Goal: Navigation & Orientation: Find specific page/section

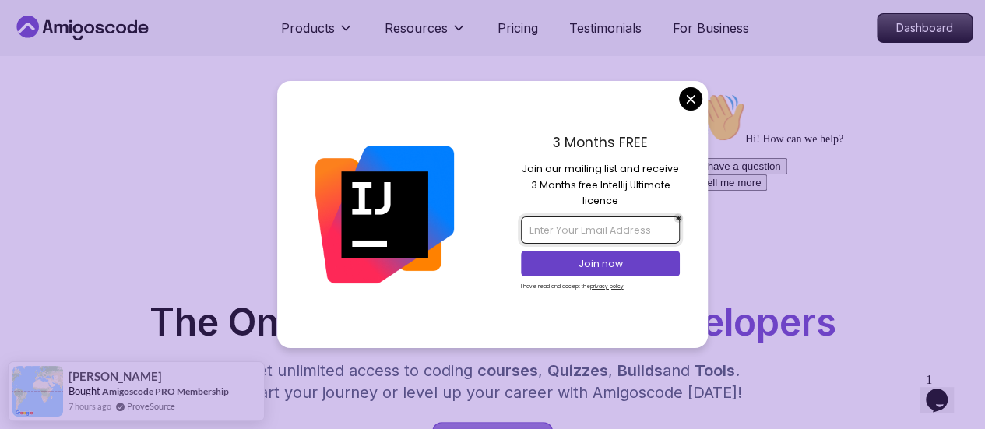
click at [629, 228] on input "email" at bounding box center [600, 230] width 159 height 26
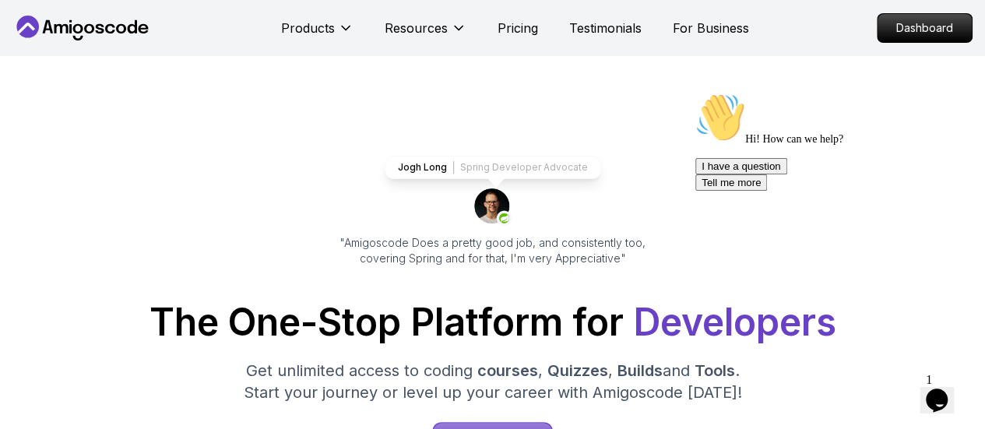
click at [519, 171] on p "Spring Developer Advocate" at bounding box center [524, 167] width 128 height 12
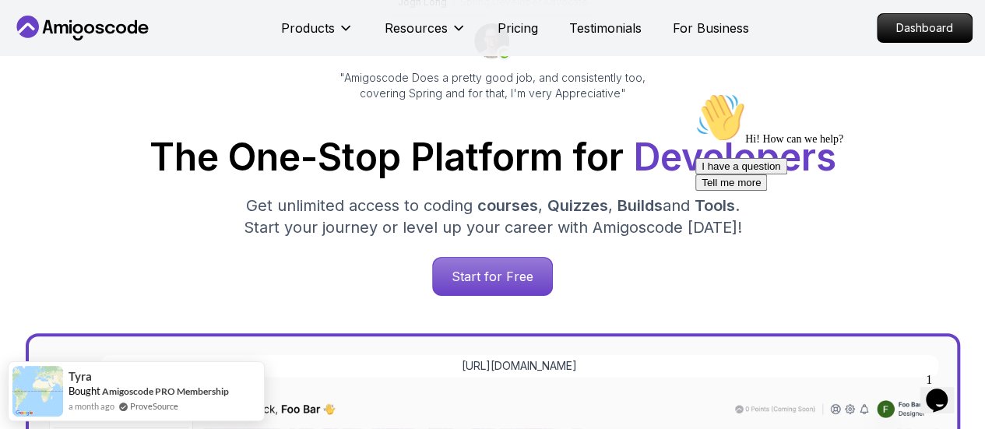
scroll to position [166, 0]
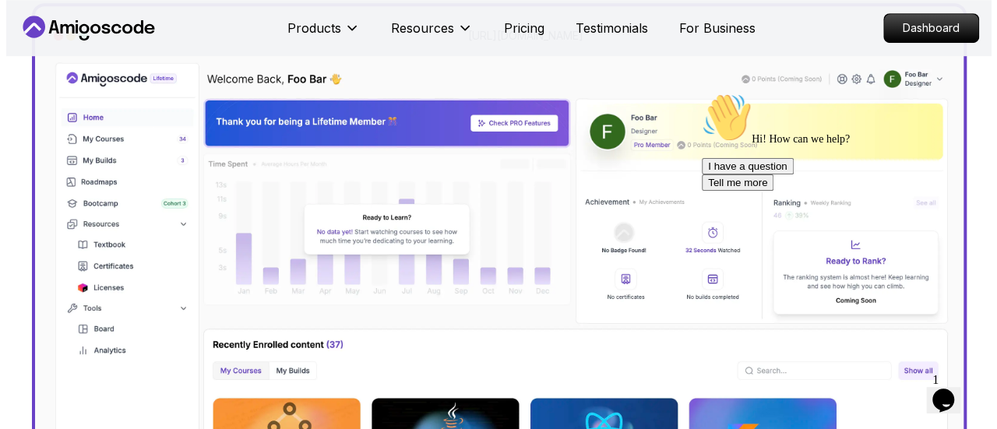
scroll to position [0, 0]
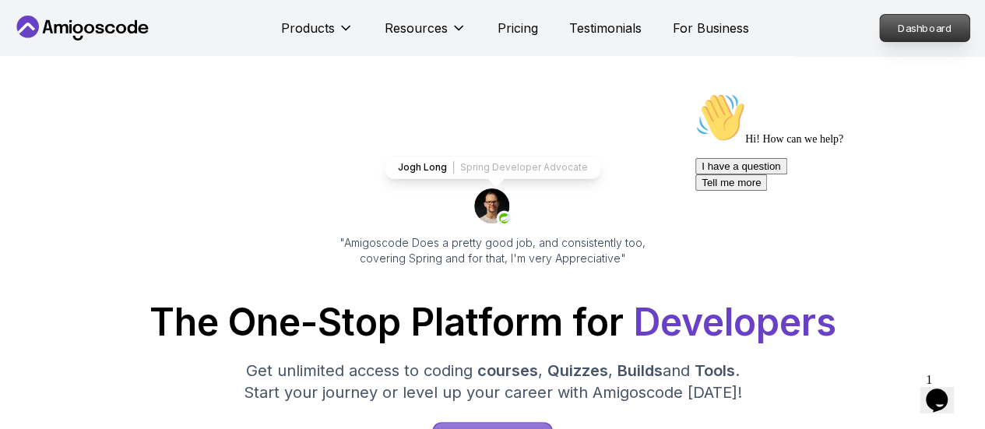
click at [947, 35] on p "Dashboard" at bounding box center [925, 28] width 90 height 26
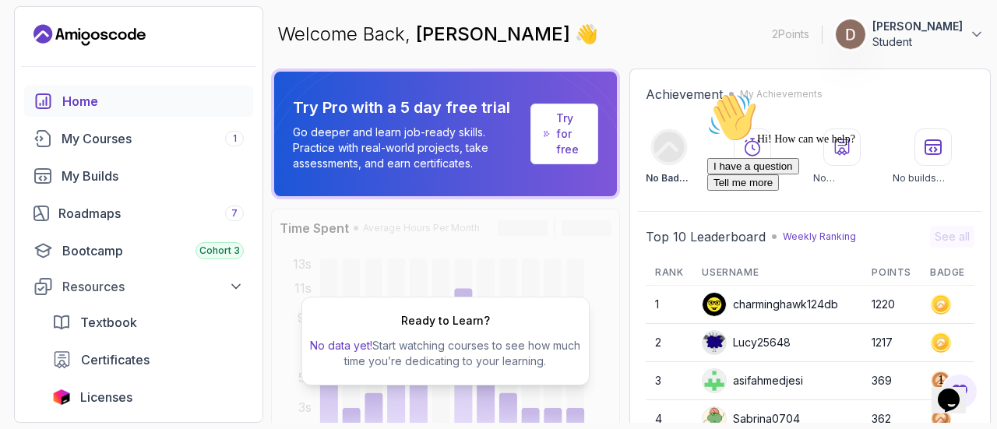
click at [956, 396] on icon "$i18n('chat', 'chat_widget')" at bounding box center [949, 400] width 22 height 23
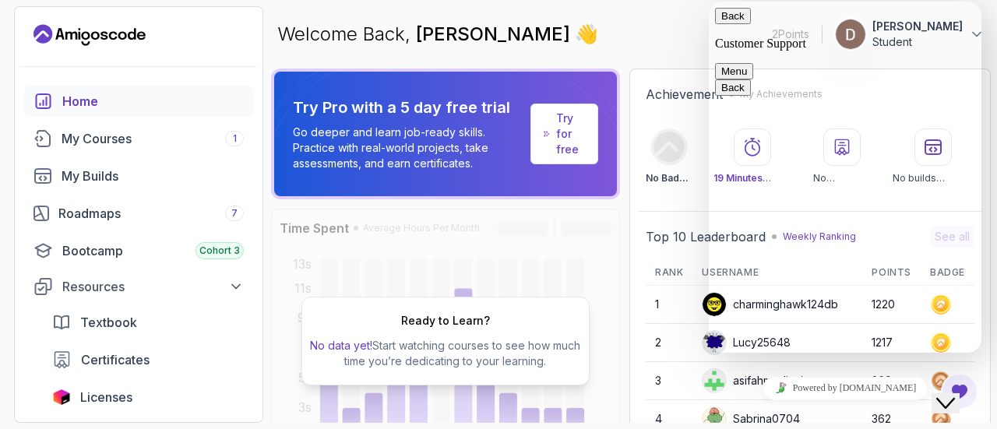
click at [955, 396] on icon "Close Chat This icon closes the chat window." at bounding box center [945, 403] width 19 height 19
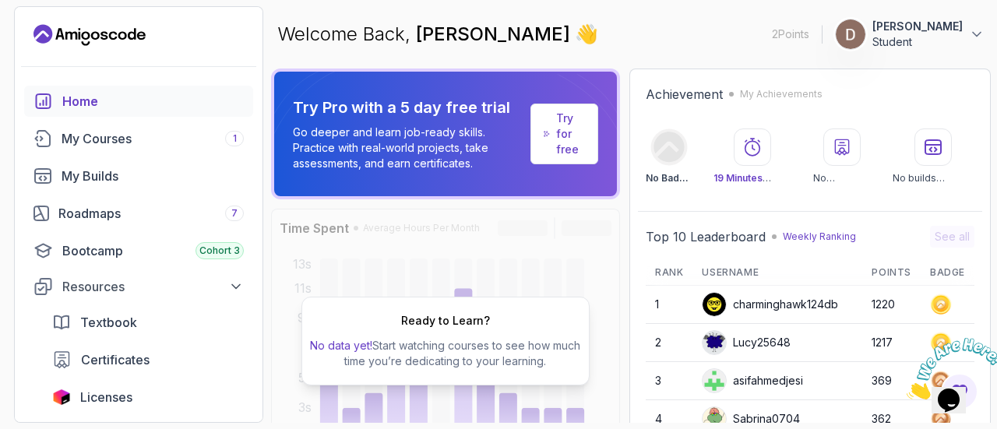
click at [907, 389] on icon "Close" at bounding box center [907, 395] width 0 height 13
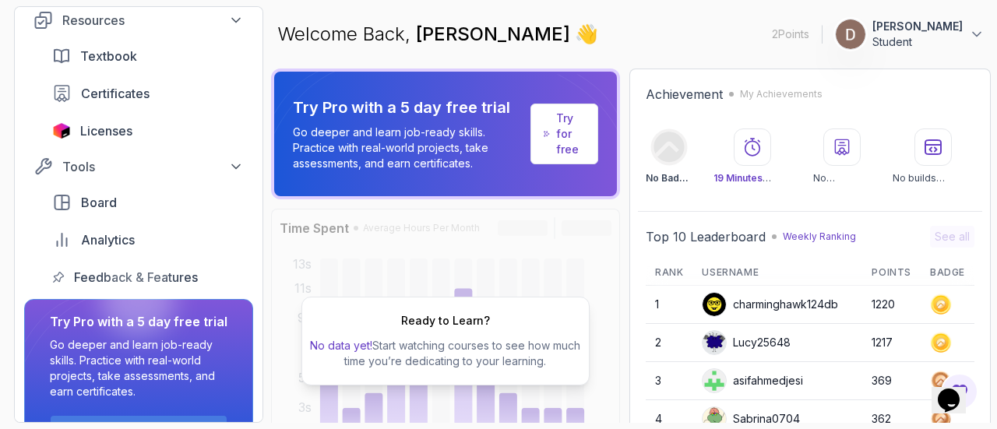
scroll to position [250, 0]
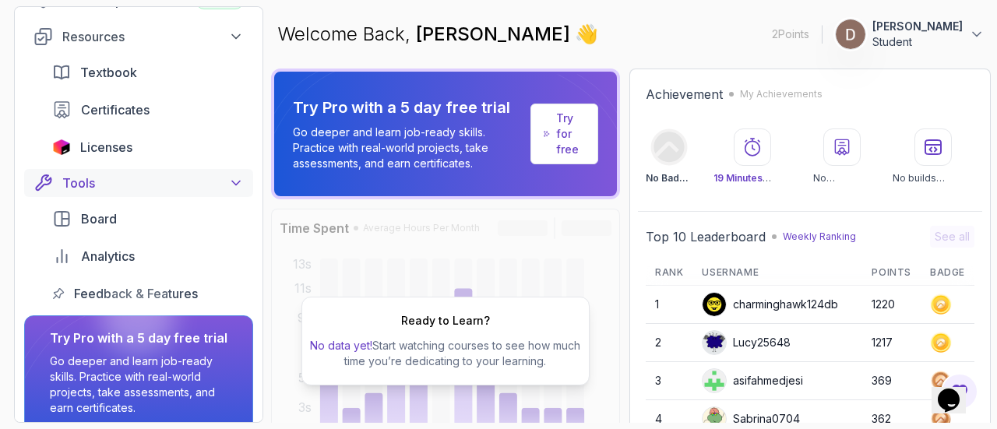
click at [142, 185] on div "Tools" at bounding box center [152, 183] width 181 height 19
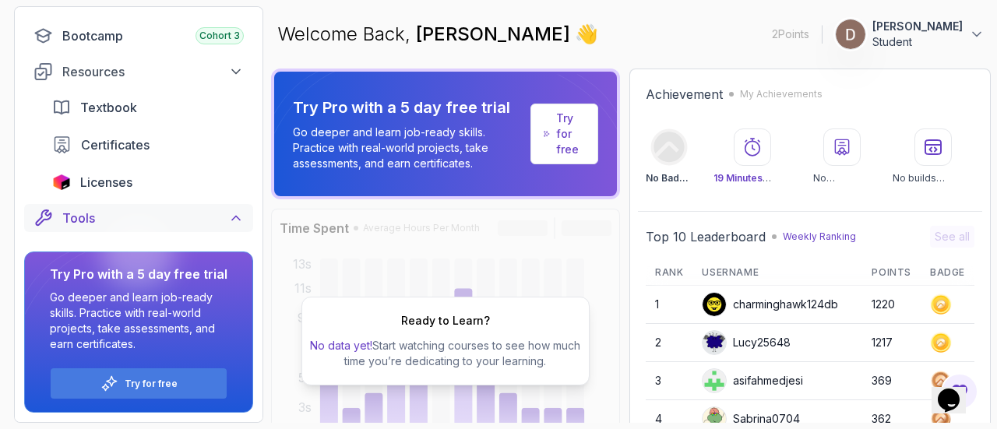
scroll to position [200, 0]
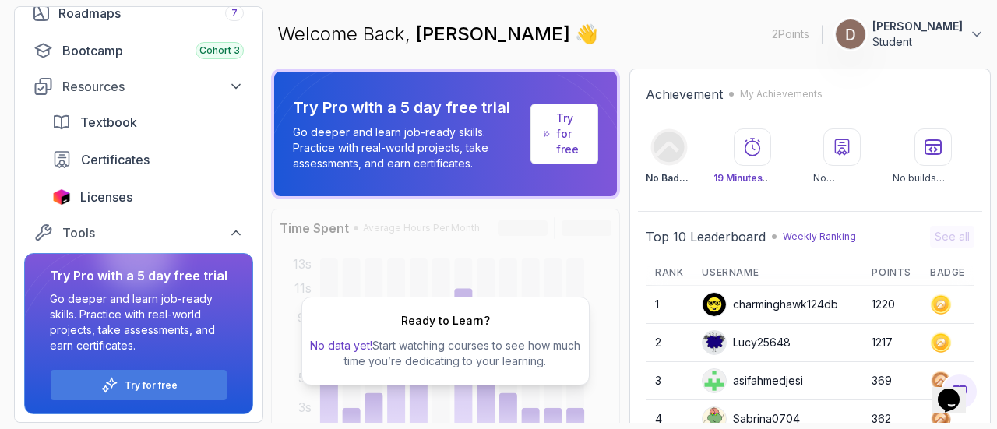
click at [151, 228] on div at bounding box center [137, 254] width 75 height 75
click at [234, 232] on icon at bounding box center [236, 233] width 8 height 4
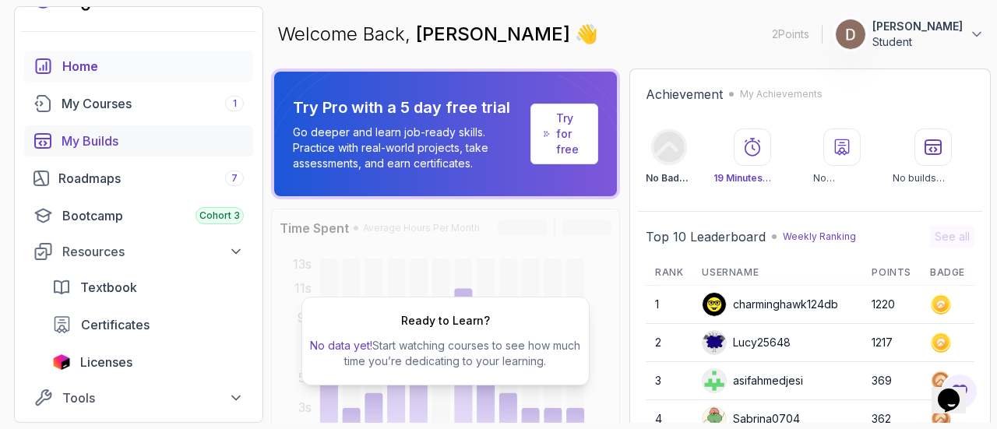
scroll to position [0, 0]
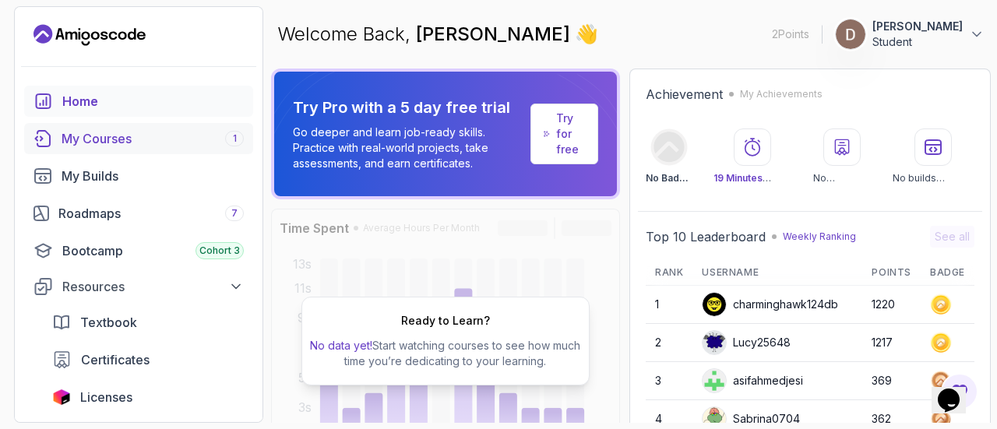
click at [139, 128] on link "My Courses 1" at bounding box center [138, 138] width 229 height 31
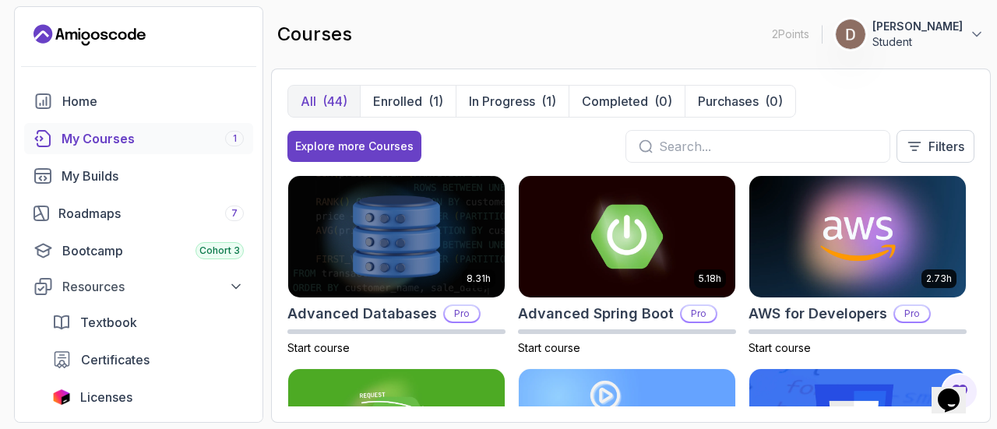
click at [717, 148] on input "text" at bounding box center [768, 146] width 218 height 19
click at [927, 139] on button "Filters" at bounding box center [935, 146] width 78 height 33
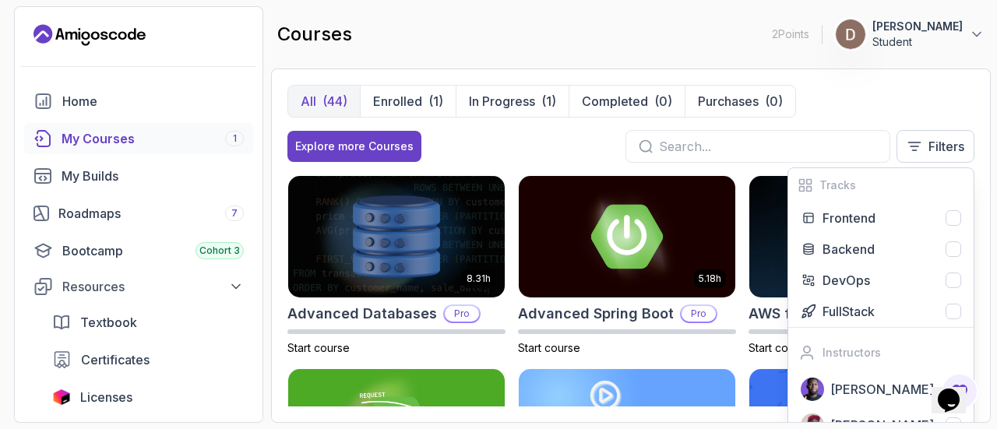
click at [525, 124] on div "All (44) Enrolled (1) In Progress (1) Completed (0) Purchases (0) Explore more …" at bounding box center [630, 130] width 687 height 90
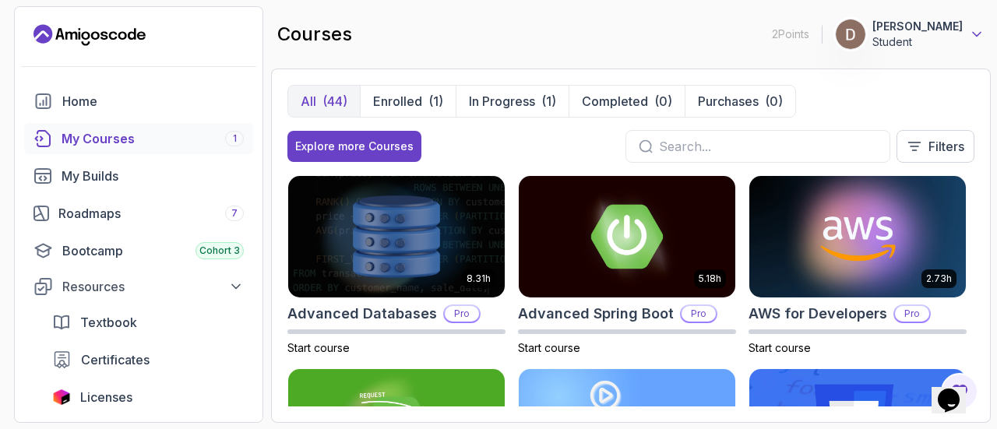
click at [978, 30] on icon at bounding box center [977, 34] width 16 height 16
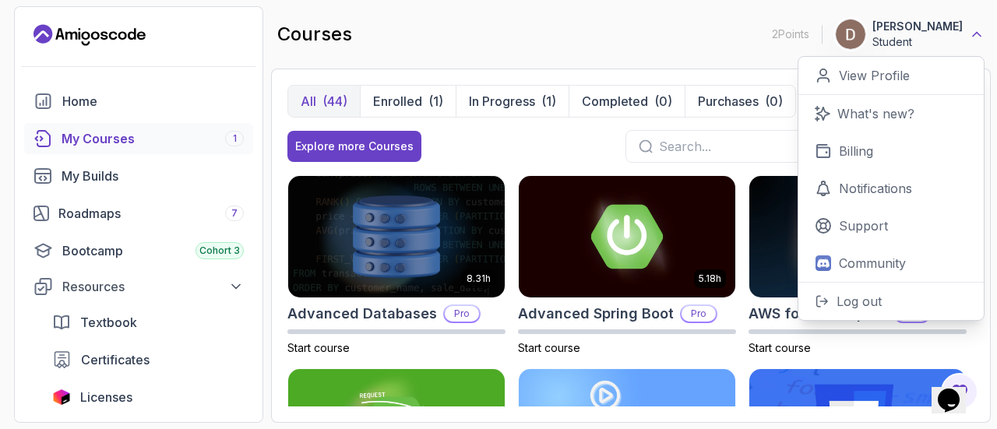
click at [970, 32] on icon at bounding box center [977, 34] width 16 height 16
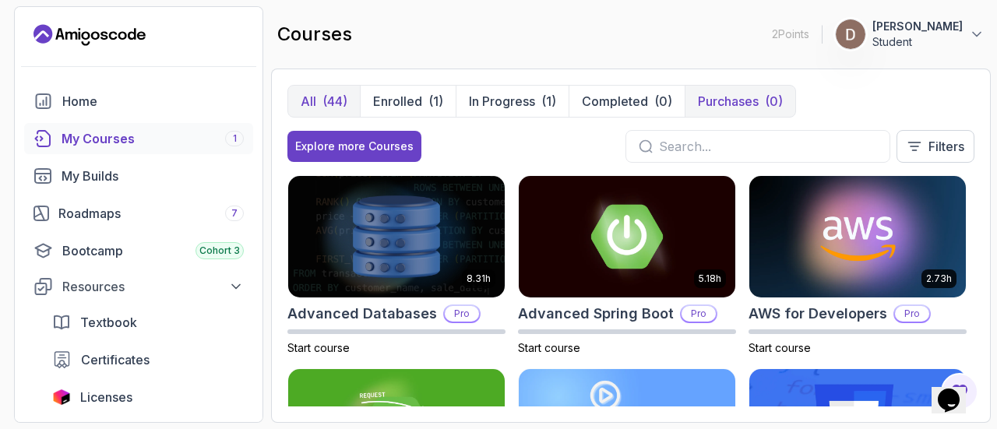
click at [748, 99] on p "Purchases" at bounding box center [728, 101] width 61 height 19
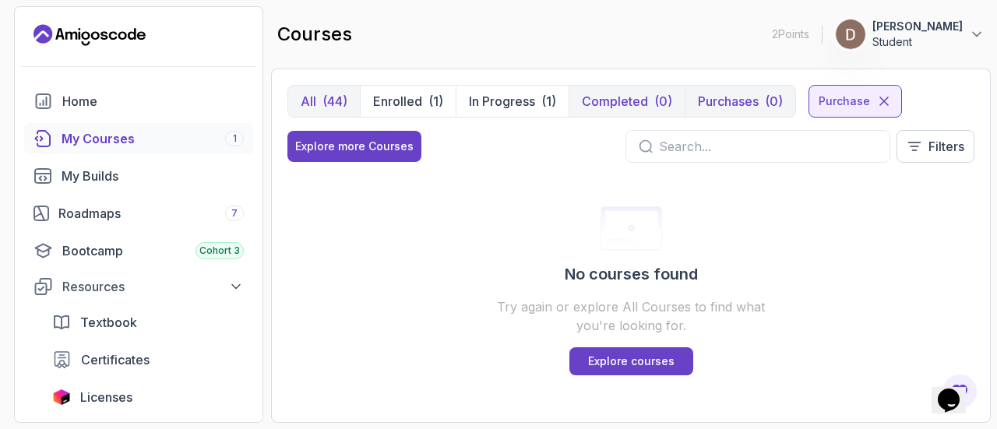
click at [645, 93] on p "Completed" at bounding box center [615, 101] width 66 height 19
click at [759, 94] on button "Purchases (0)" at bounding box center [740, 101] width 111 height 31
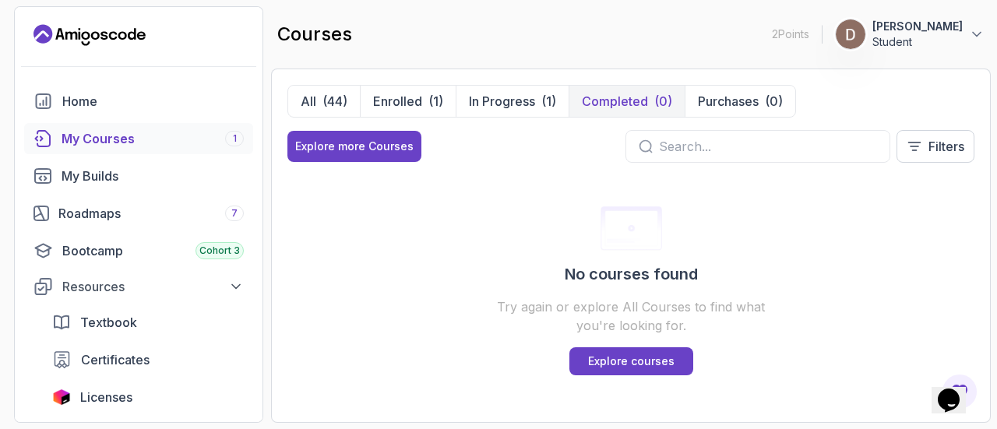
click at [637, 94] on p "Completed" at bounding box center [615, 101] width 66 height 19
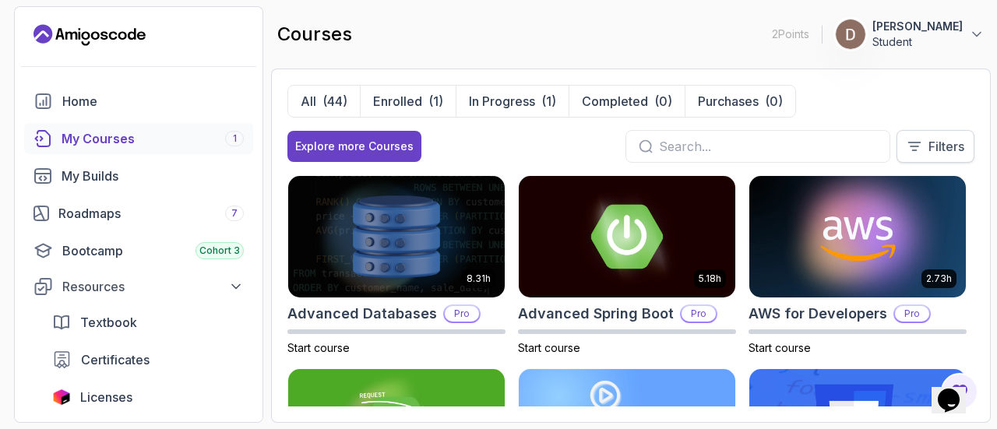
click at [907, 147] on icon at bounding box center [915, 147] width 16 height 16
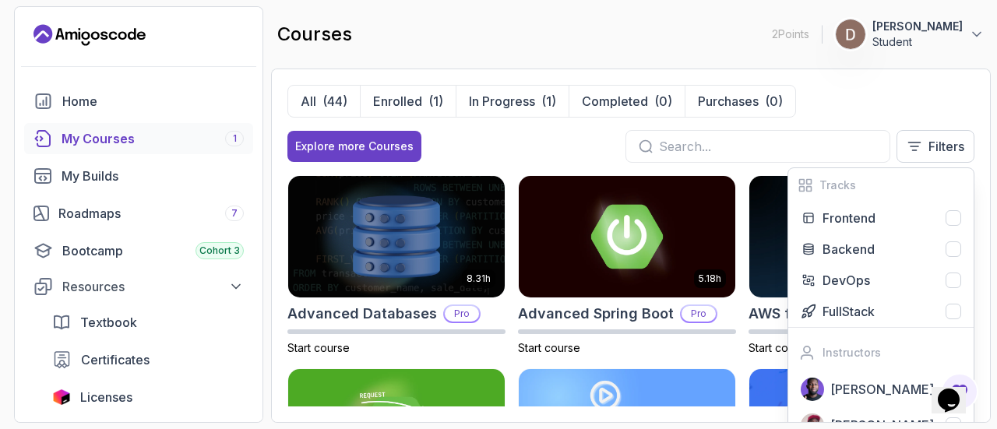
click at [883, 97] on div "All (44) Enrolled (1) In Progress (1) Completed (0) Purchases (0)" at bounding box center [630, 101] width 687 height 33
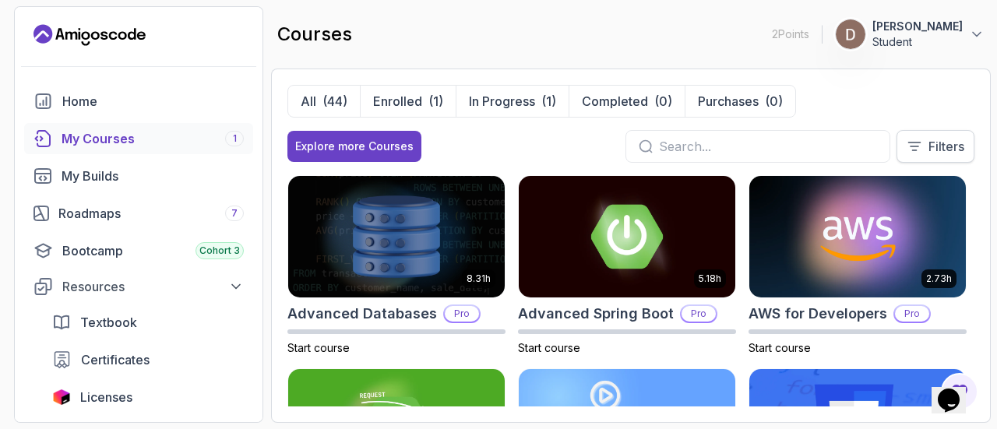
click at [922, 155] on button "Filters" at bounding box center [935, 146] width 78 height 33
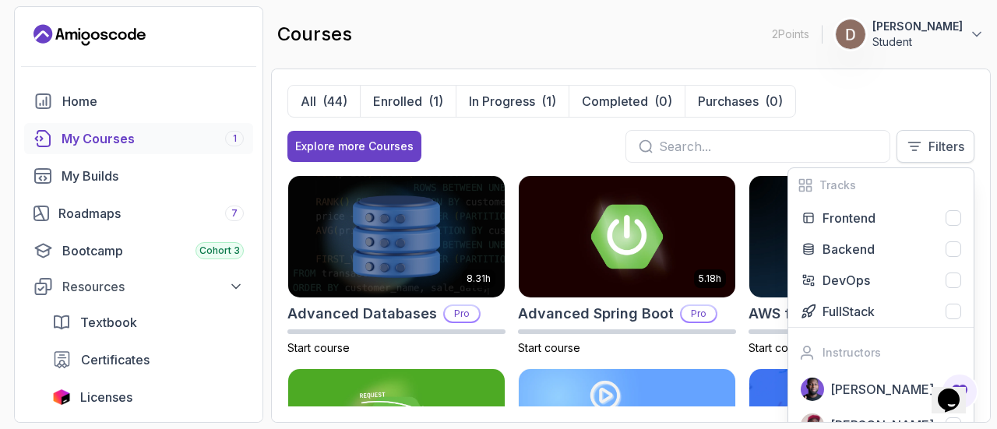
click at [920, 146] on icon at bounding box center [915, 147] width 16 height 16
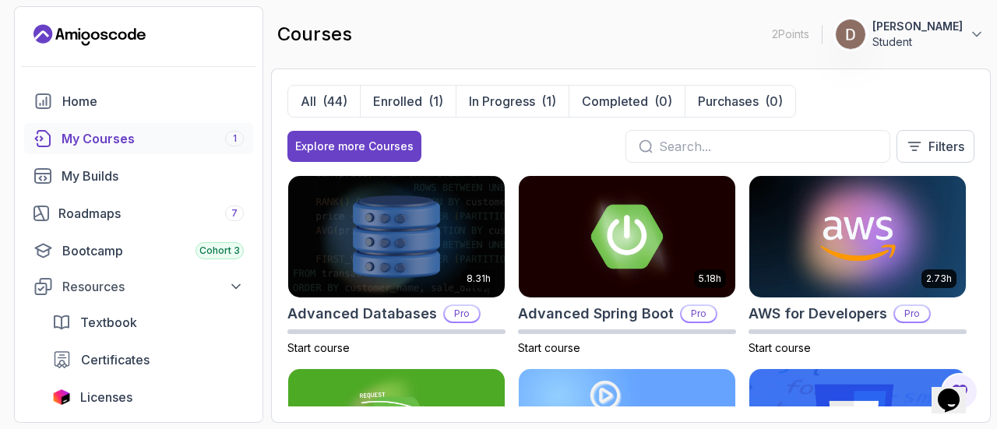
click at [854, 143] on input "text" at bounding box center [768, 146] width 218 height 19
click at [870, 104] on div "All (44) Enrolled (1) In Progress (1) Completed (0) Purchases (0)" at bounding box center [630, 101] width 687 height 33
click at [861, 144] on input "text" at bounding box center [768, 146] width 218 height 19
click at [953, 146] on p "Filters" at bounding box center [946, 146] width 36 height 19
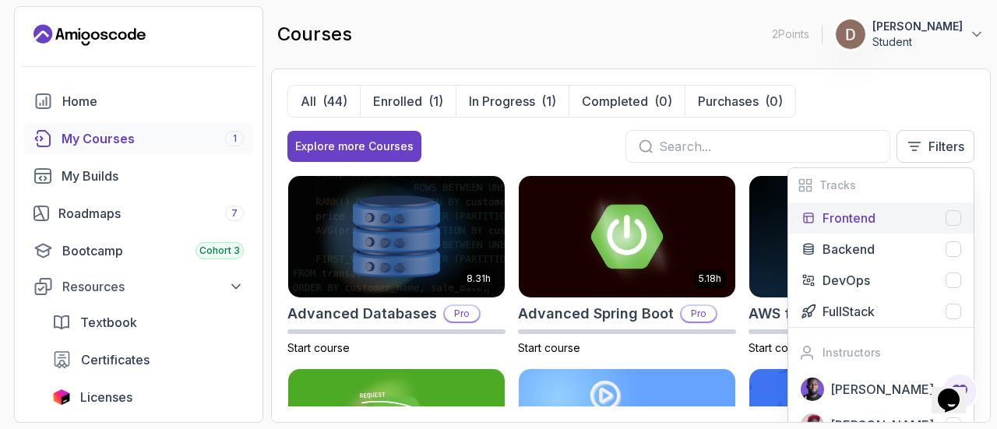
click at [956, 220] on div at bounding box center [953, 218] width 16 height 16
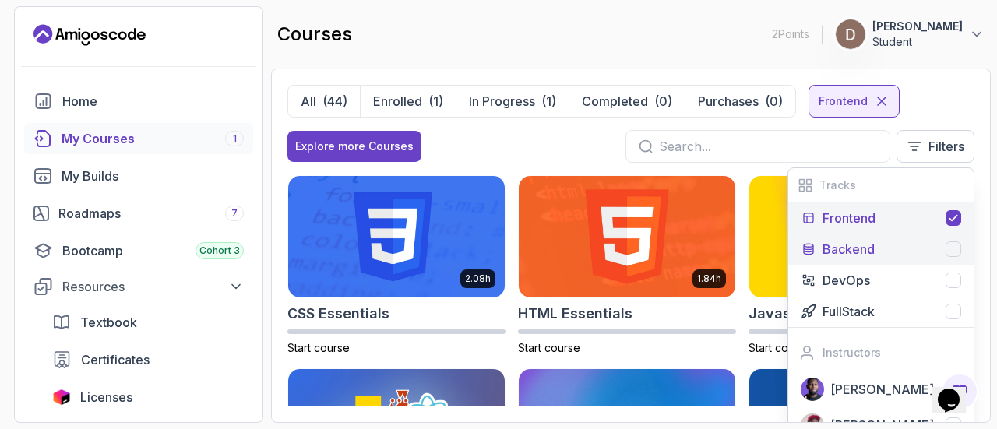
click at [953, 245] on div at bounding box center [953, 249] width 16 height 16
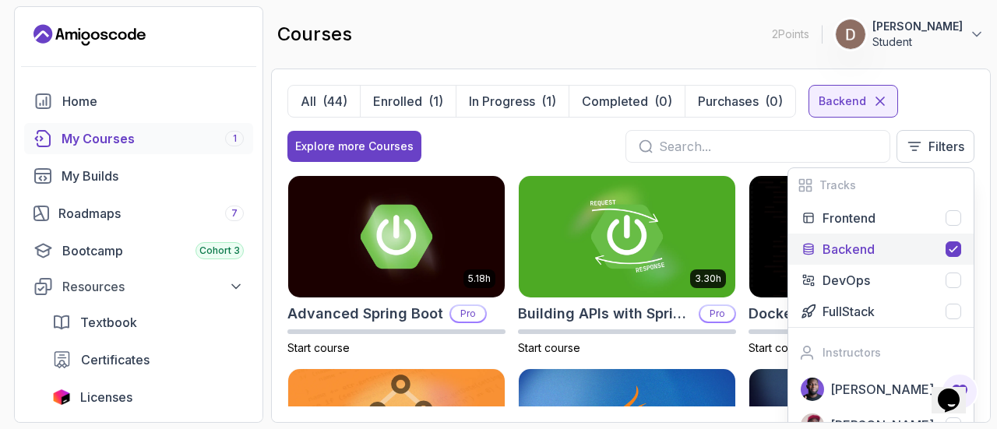
click at [931, 107] on div "All (44) Enrolled (1) In Progress (1) Completed (0) Purchases (0) Backend" at bounding box center [630, 101] width 687 height 33
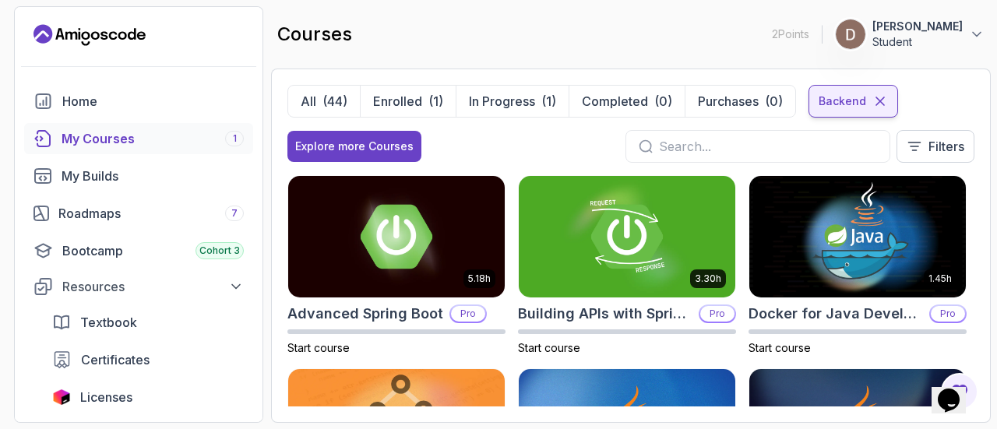
click at [874, 104] on icon at bounding box center [880, 101] width 16 height 16
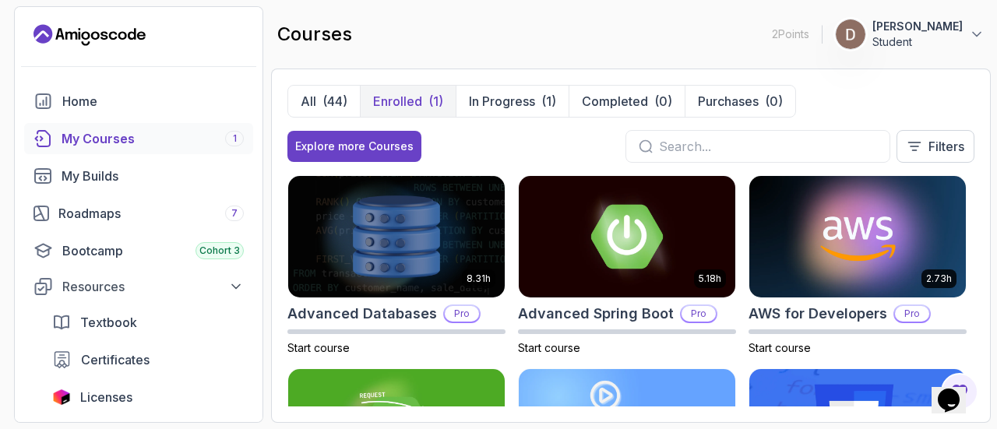
click at [410, 101] on p "Enrolled" at bounding box center [397, 101] width 49 height 19
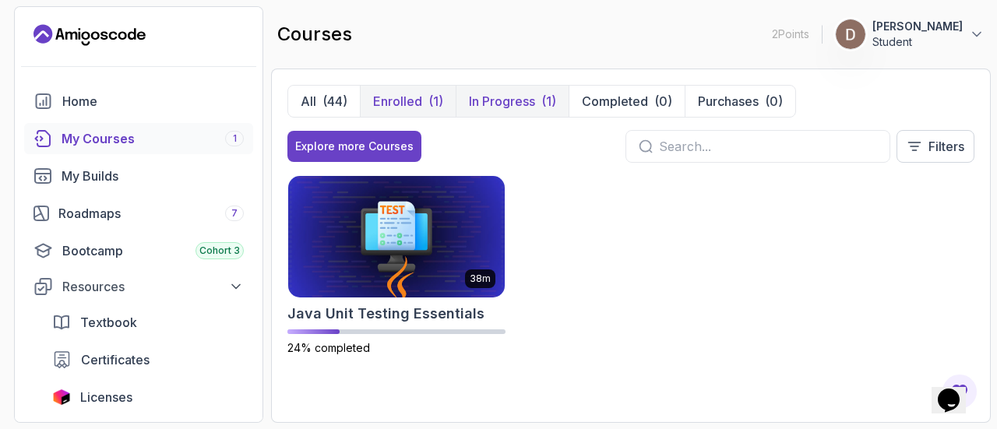
click at [498, 106] on p "In Progress" at bounding box center [502, 101] width 66 height 19
click at [327, 99] on div "(44)" at bounding box center [334, 101] width 25 height 19
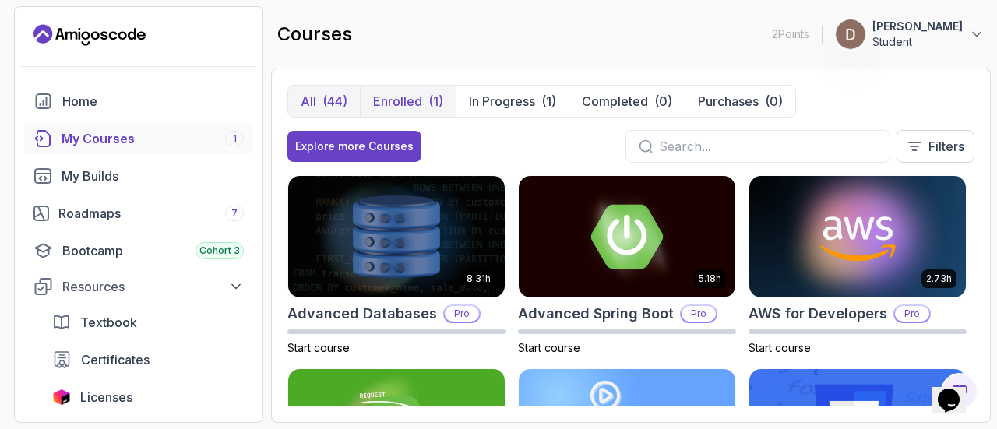
click at [383, 103] on p "Enrolled" at bounding box center [397, 101] width 49 height 19
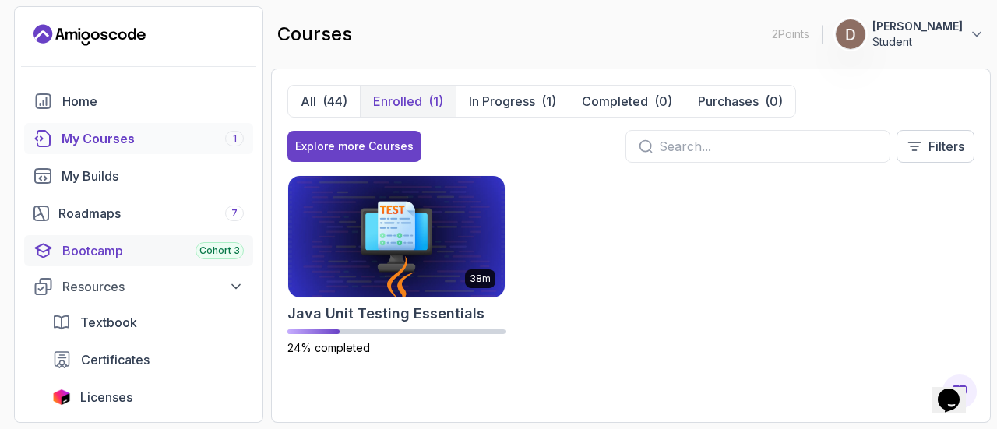
click at [110, 241] on div "Bootcamp Cohort 3" at bounding box center [152, 250] width 181 height 19
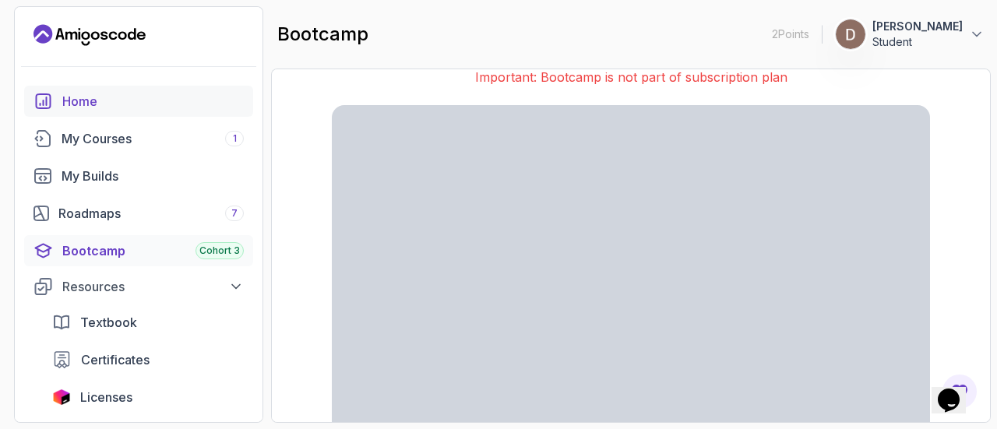
click at [175, 108] on div "Home" at bounding box center [152, 101] width 181 height 19
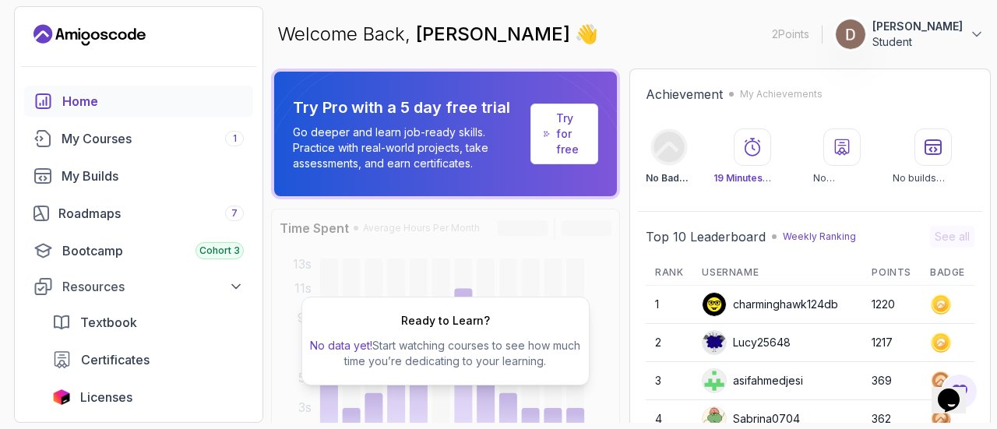
click at [808, 33] on p "2 Points" at bounding box center [790, 34] width 37 height 16
click at [979, 29] on icon at bounding box center [977, 34] width 16 height 16
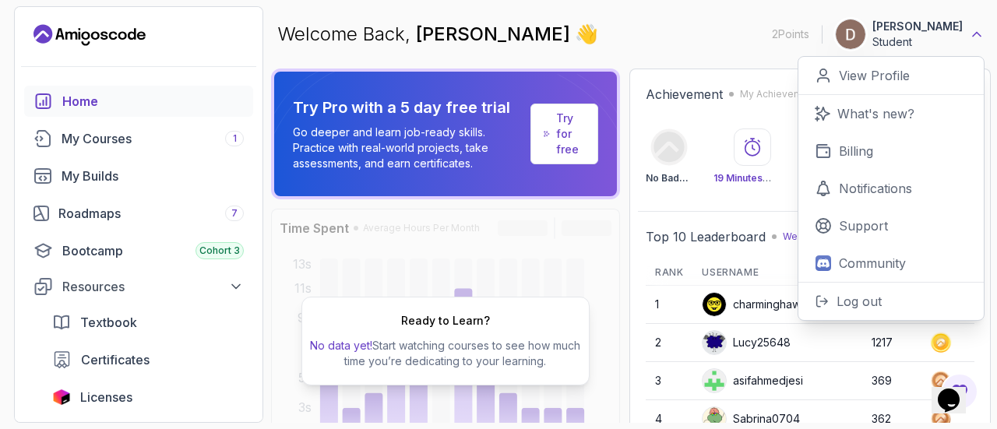
click at [977, 26] on icon at bounding box center [977, 34] width 16 height 16
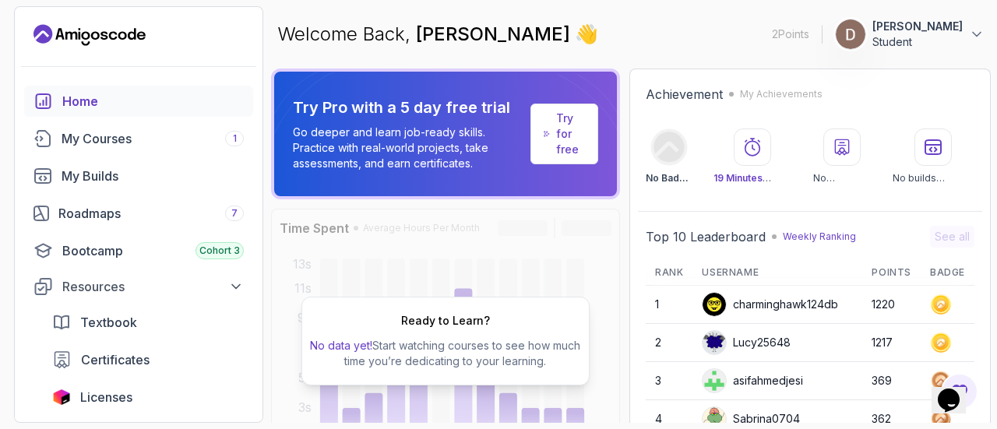
click at [914, 37] on p "Student" at bounding box center [917, 42] width 90 height 16
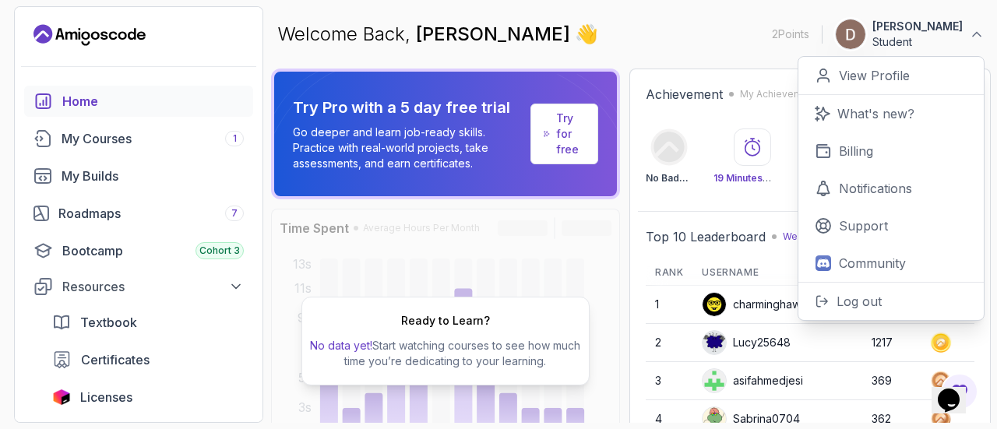
click at [914, 37] on p "Student" at bounding box center [917, 42] width 90 height 16
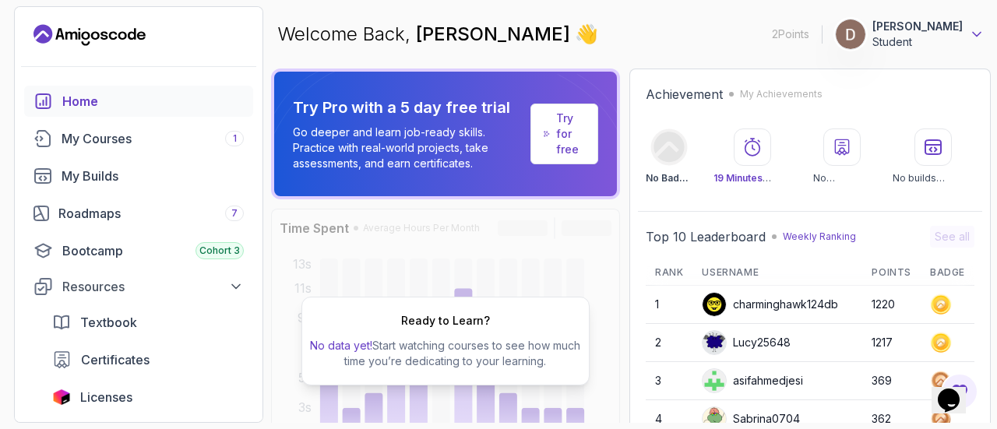
click at [977, 30] on icon at bounding box center [977, 34] width 16 height 16
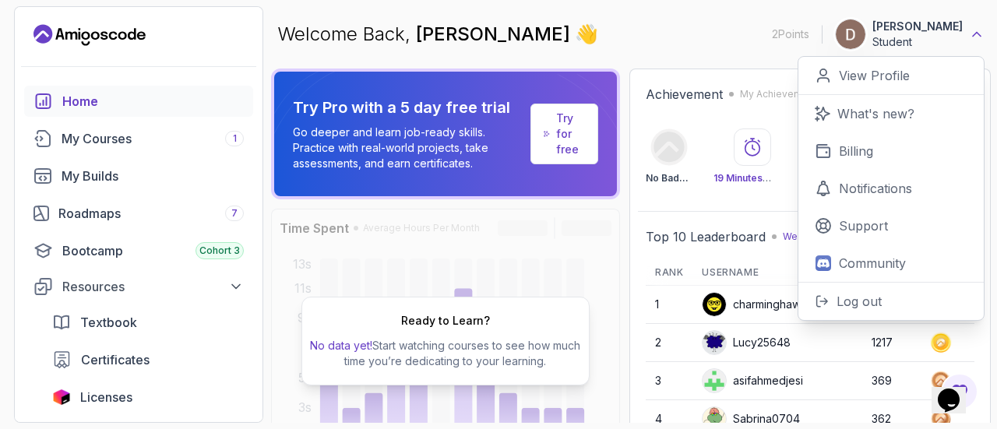
click at [977, 30] on icon at bounding box center [977, 34] width 16 height 16
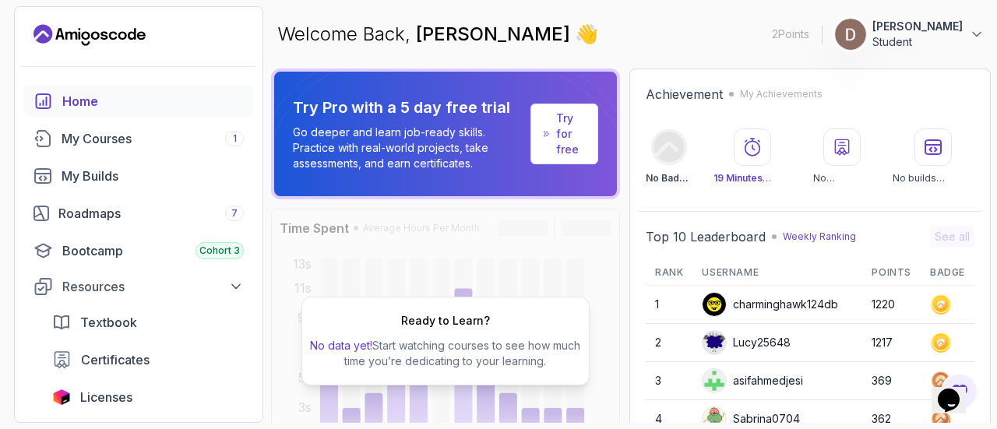
click at [861, 37] on img at bounding box center [850, 34] width 31 height 31
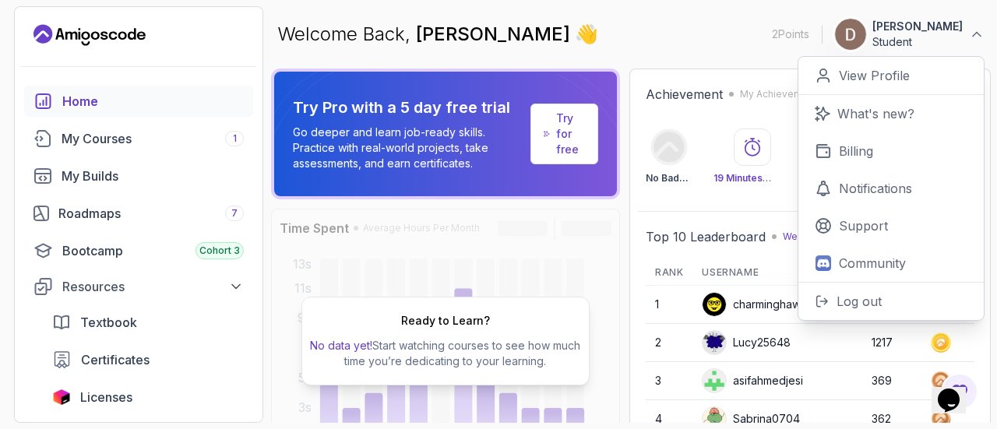
click at [861, 37] on img at bounding box center [850, 34] width 31 height 31
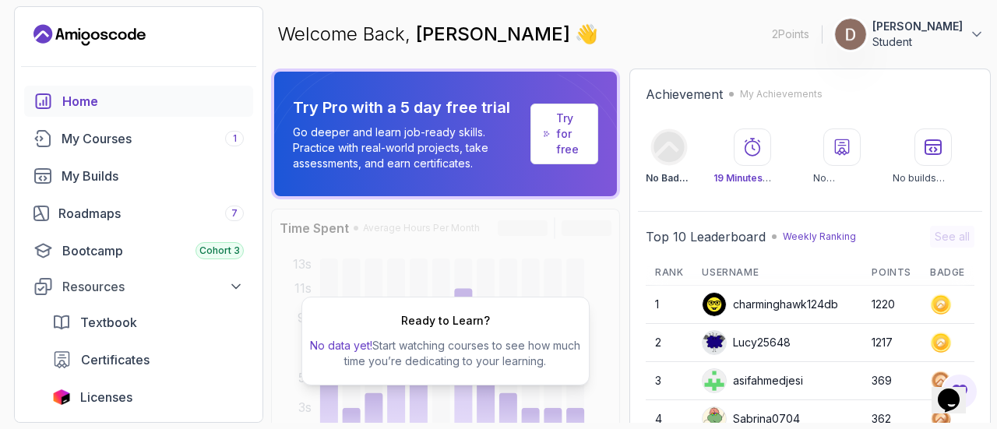
click at [866, 27] on img at bounding box center [850, 34] width 31 height 31
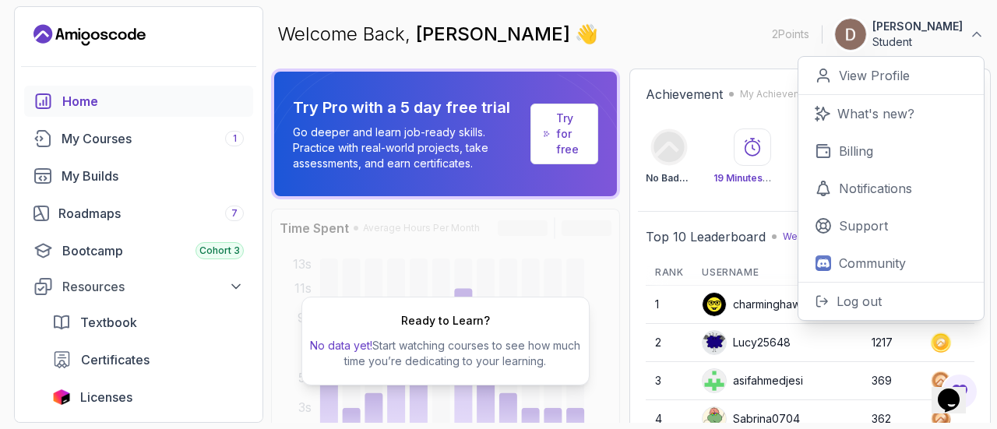
click at [866, 29] on img at bounding box center [850, 34] width 31 height 31
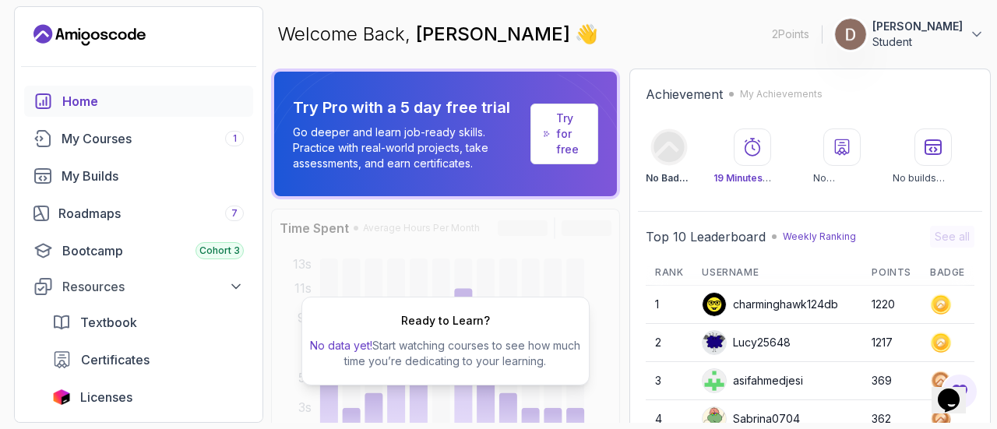
click at [866, 32] on img at bounding box center [850, 34] width 31 height 31
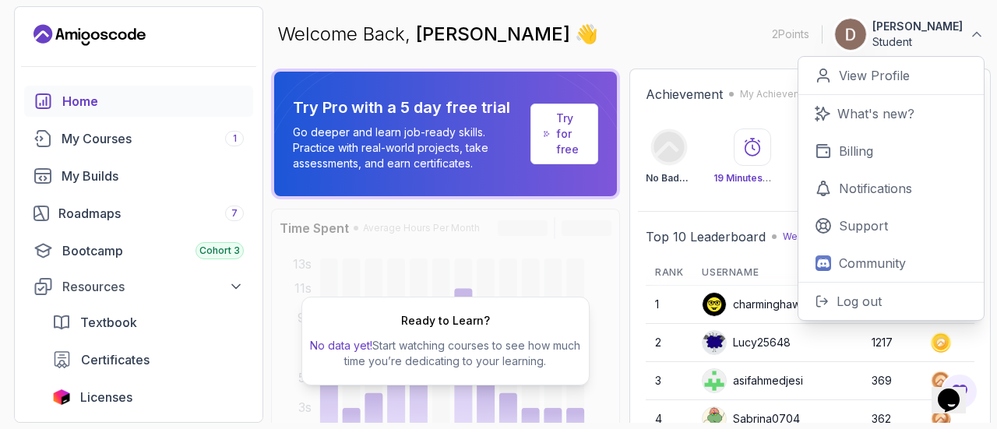
click at [866, 32] on img at bounding box center [850, 34] width 31 height 31
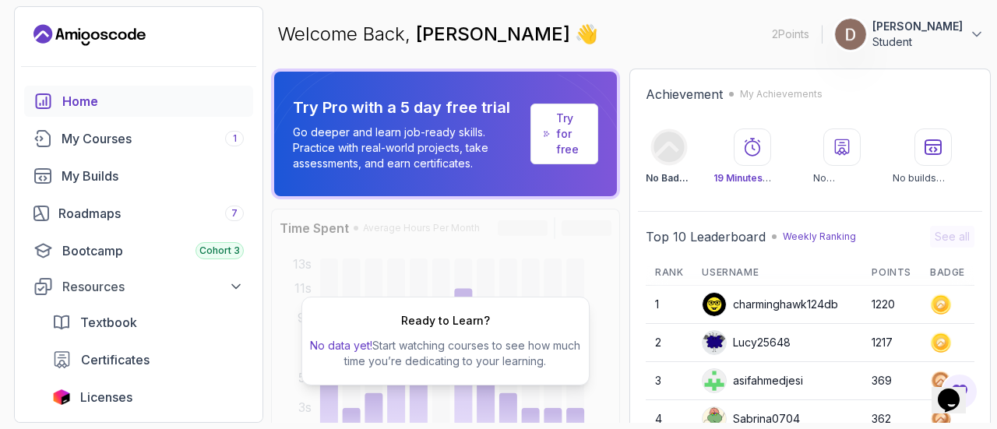
click at [866, 32] on img at bounding box center [850, 34] width 31 height 31
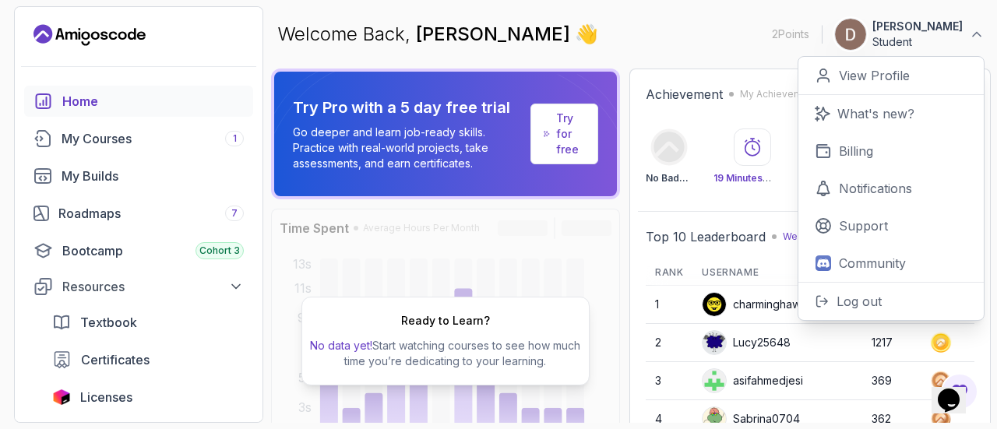
click at [860, 37] on img at bounding box center [850, 34] width 31 height 31
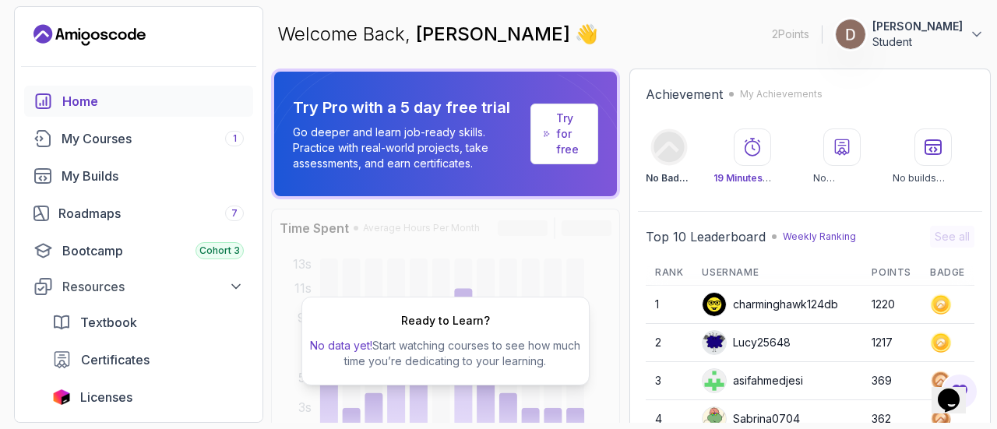
click at [772, 37] on div "Welcome Back, [PERSON_NAME] 👋 2 Points [PERSON_NAME] Student" at bounding box center [631, 34] width 720 height 56
click at [760, 33] on div "Welcome Back, [PERSON_NAME] 👋 2 Points [PERSON_NAME] Student" at bounding box center [631, 34] width 720 height 56
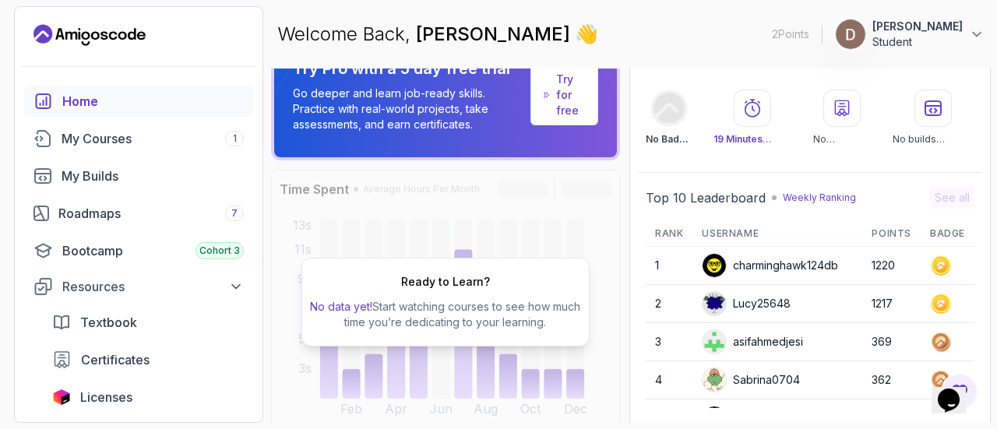
scroll to position [40, 0]
click at [752, 290] on div "Lucy25648" at bounding box center [746, 302] width 89 height 25
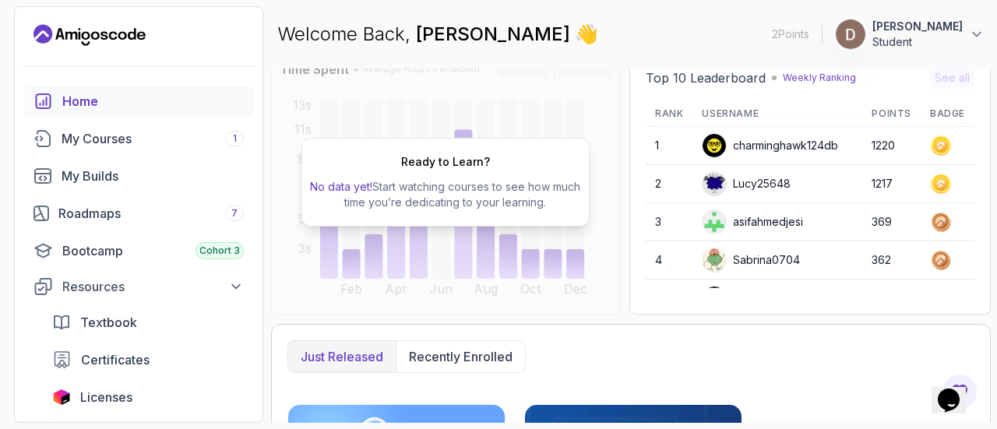
scroll to position [0, 0]
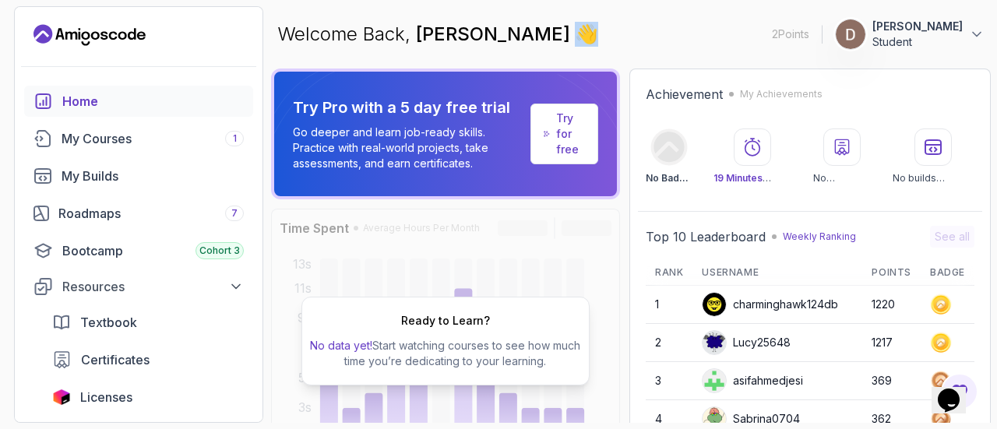
drag, startPoint x: 555, startPoint y: 38, endPoint x: 572, endPoint y: 31, distance: 19.2
click at [575, 31] on span "👋" at bounding box center [587, 35] width 24 height 26
click at [608, 54] on div "Welcome Back, [PERSON_NAME] 👋 2 Points [PERSON_NAME] Student" at bounding box center [631, 34] width 720 height 56
